Goal: Task Accomplishment & Management: Manage account settings

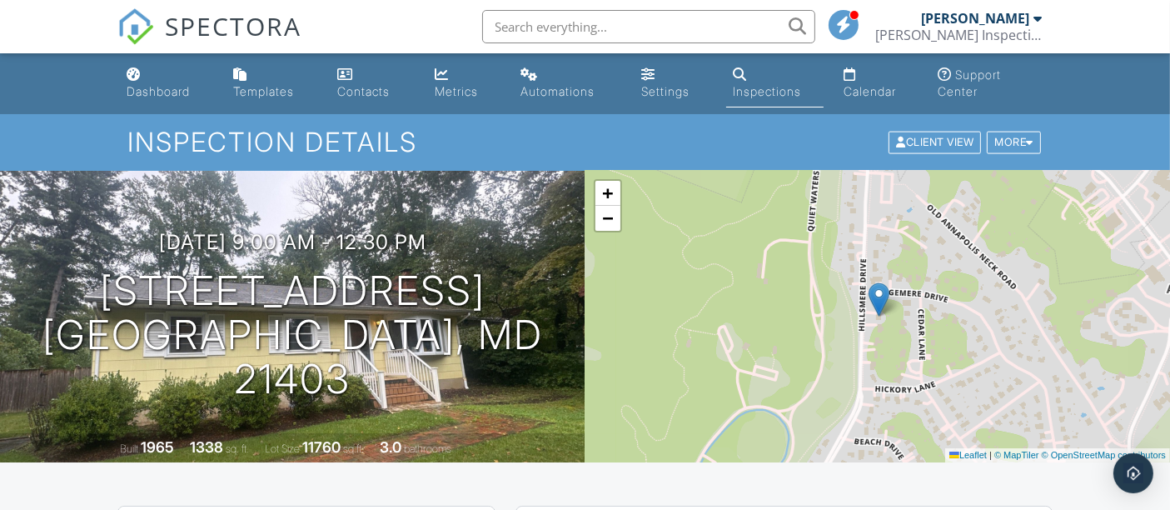
click at [169, 98] on div "Dashboard" at bounding box center [158, 91] width 63 height 14
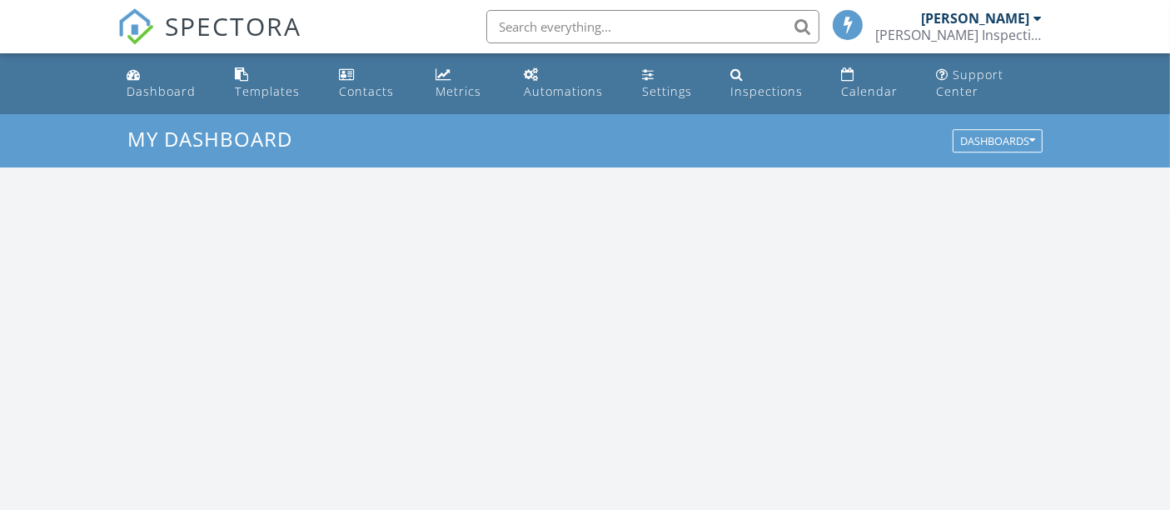
scroll to position [1544, 1199]
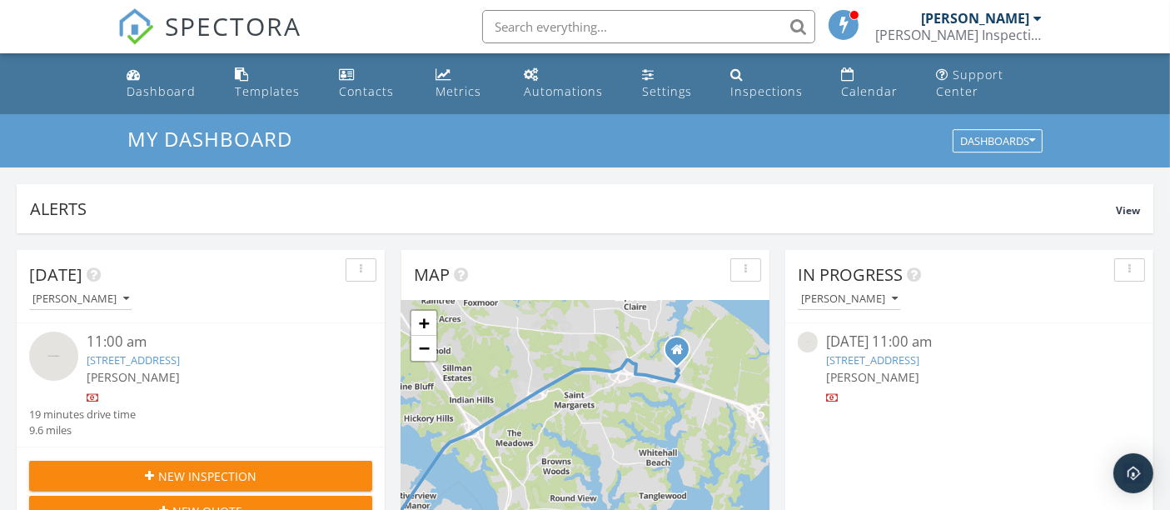
click at [851, 357] on link "767 Fairview Ave E, Annapolis, MD 21403" at bounding box center [872, 359] width 93 height 15
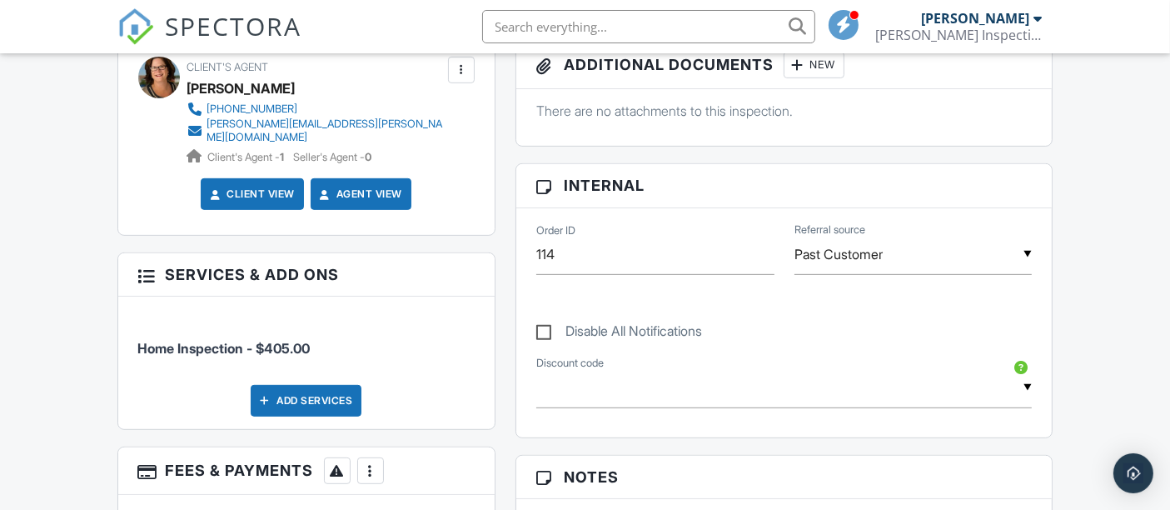
scroll to position [833, 0]
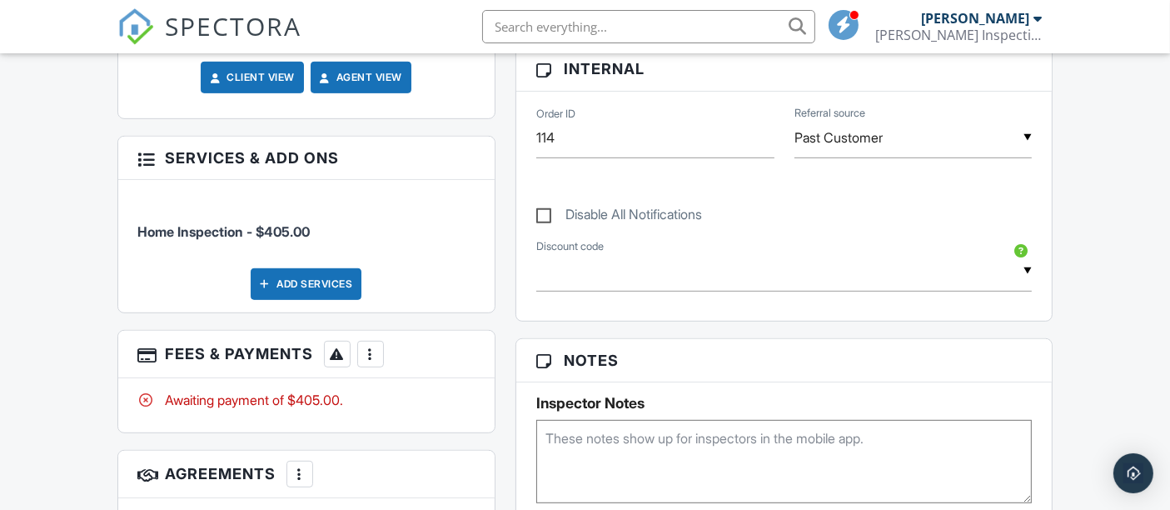
click at [368, 358] on div at bounding box center [370, 354] width 17 height 17
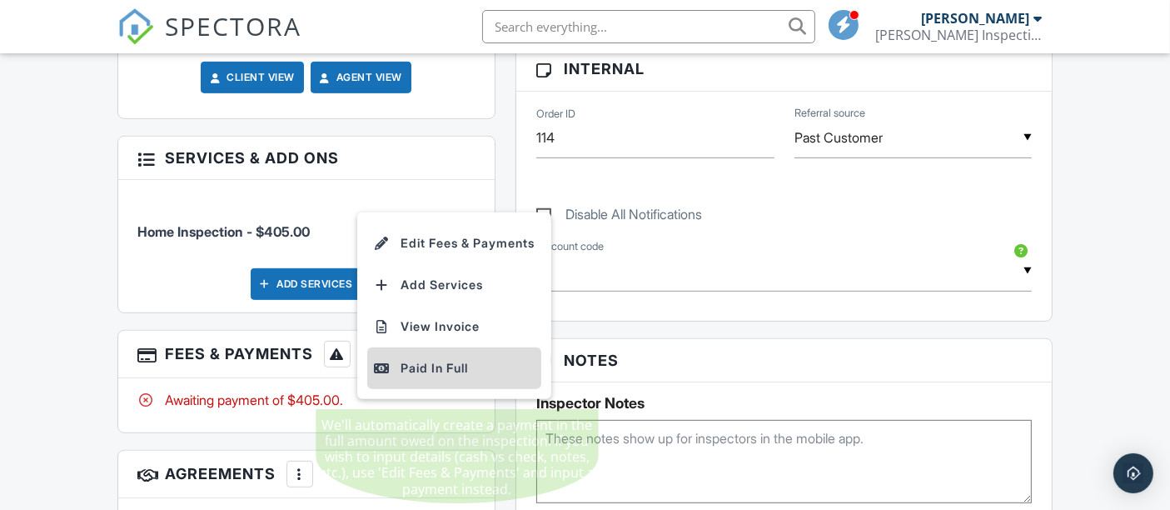
click at [416, 376] on div "Paid In Full" at bounding box center [454, 368] width 161 height 20
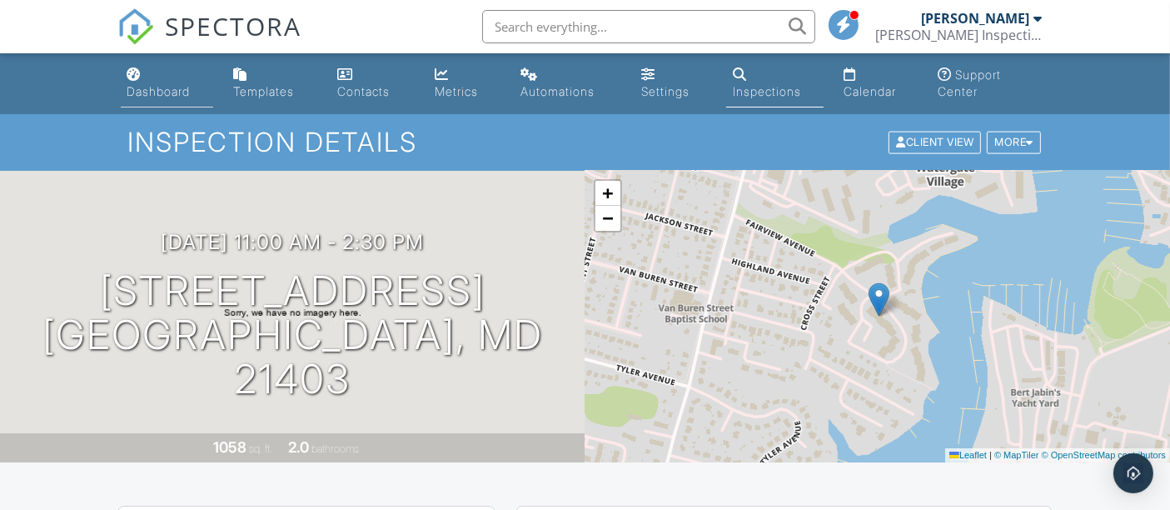
click at [162, 95] on div "Dashboard" at bounding box center [158, 91] width 63 height 14
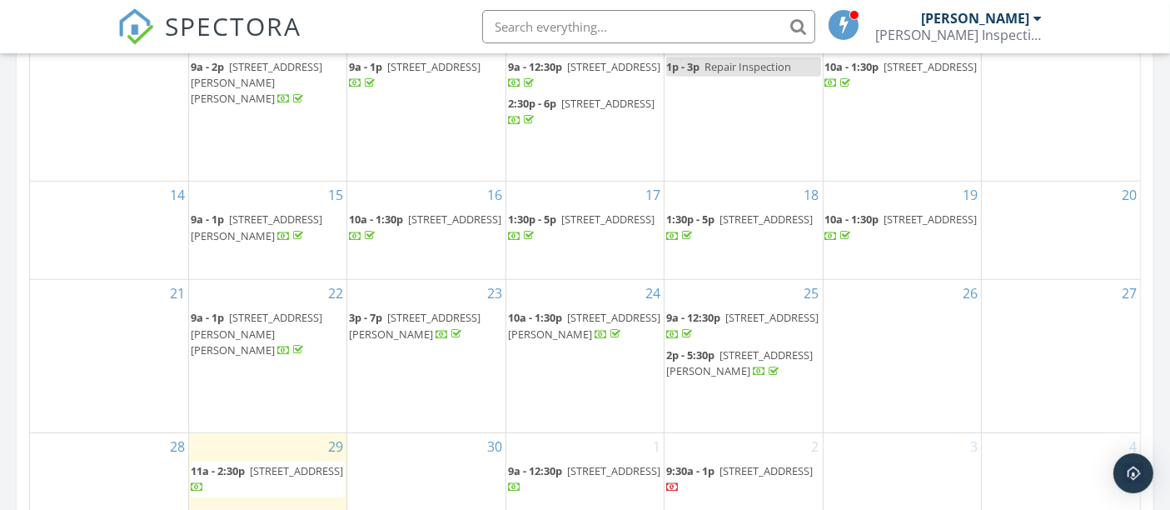
scroll to position [1295, 0]
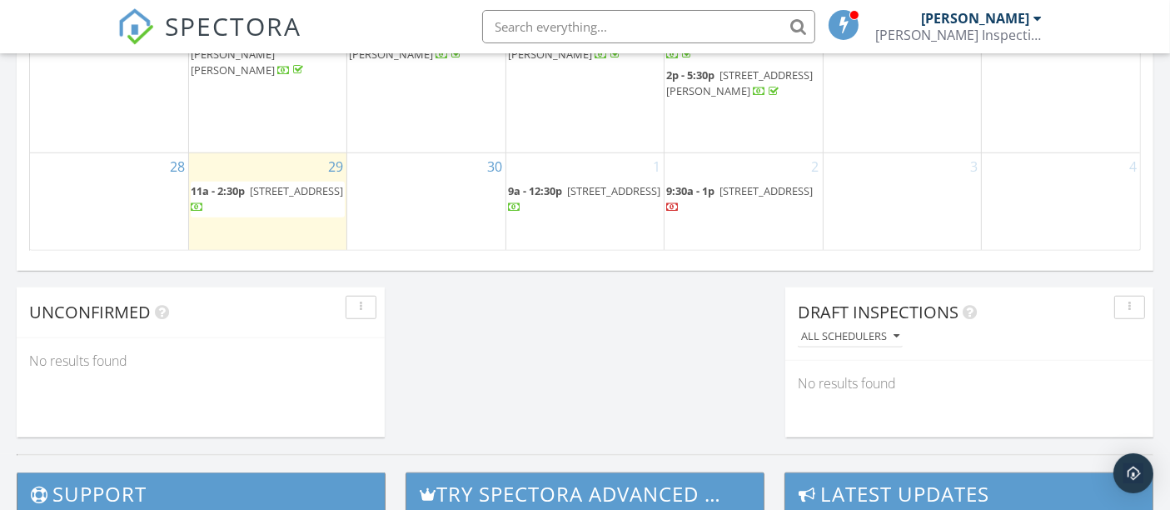
click at [567, 198] on span "[STREET_ADDRESS]" at bounding box center [613, 190] width 93 height 15
